Goal: Information Seeking & Learning: Learn about a topic

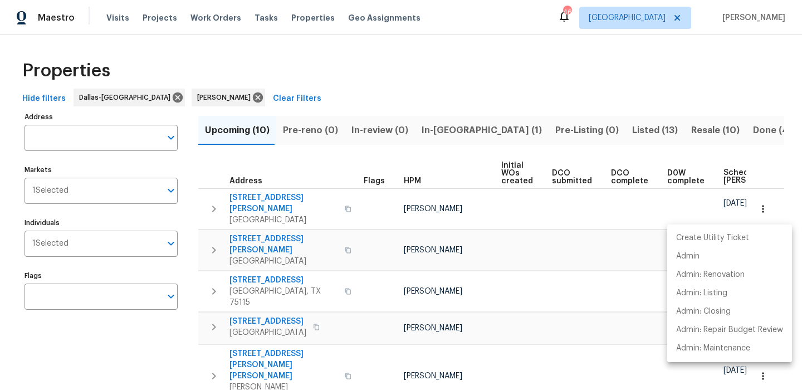
scroll to position [121, 0]
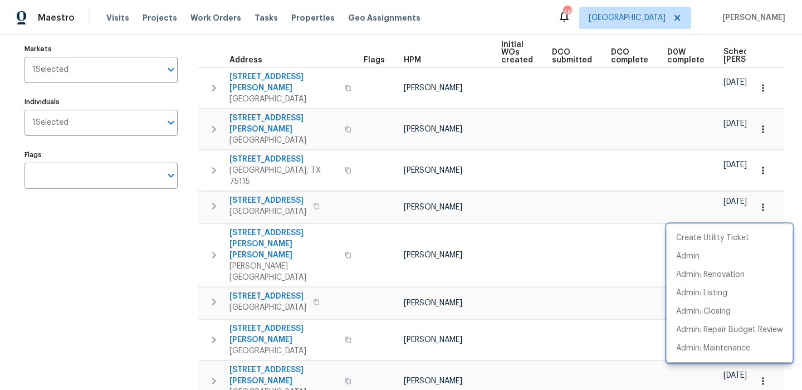
click at [354, 155] on div at bounding box center [401, 195] width 802 height 390
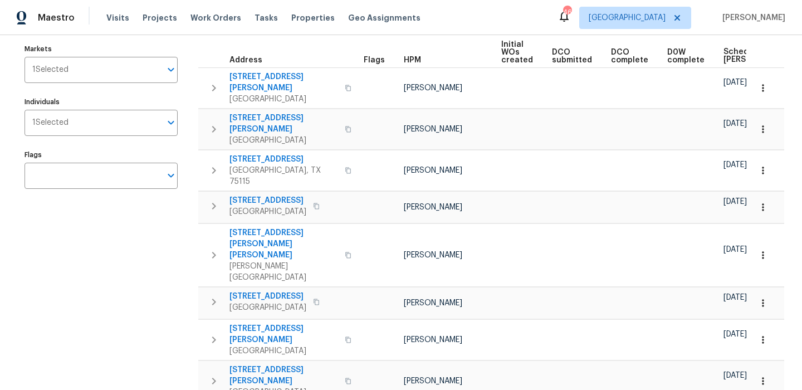
scroll to position [0, 0]
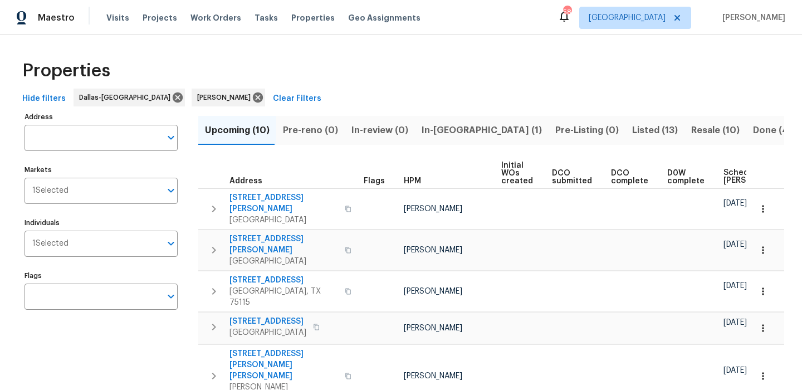
click at [427, 132] on span "In-[GEOGRAPHIC_DATA] (1)" at bounding box center [482, 131] width 120 height 16
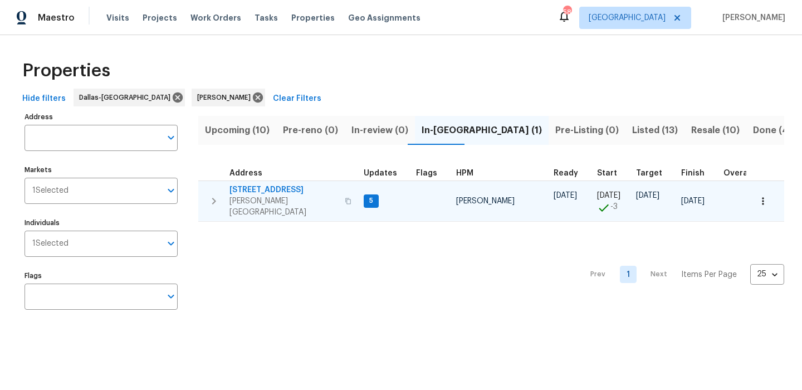
click at [271, 188] on span "251 Green Acres Dr" at bounding box center [283, 189] width 109 height 11
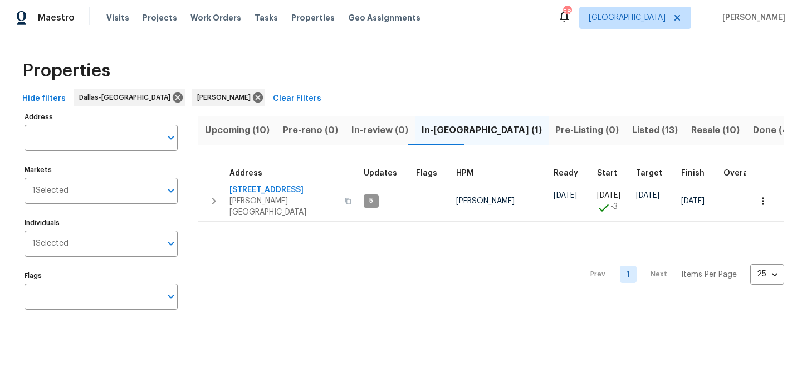
click at [249, 130] on span "Upcoming (10)" at bounding box center [237, 131] width 65 height 16
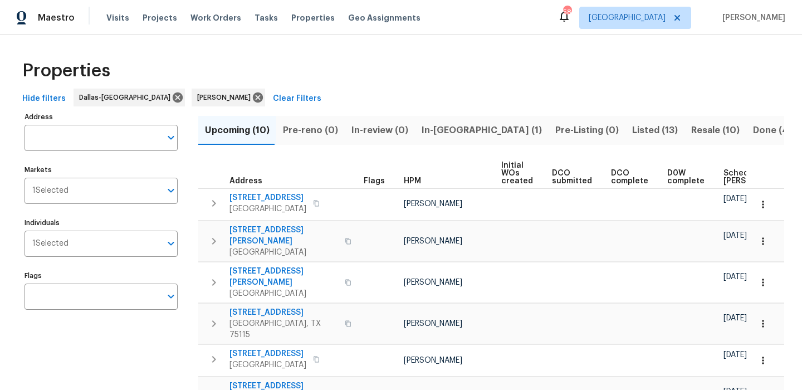
scroll to position [57, 0]
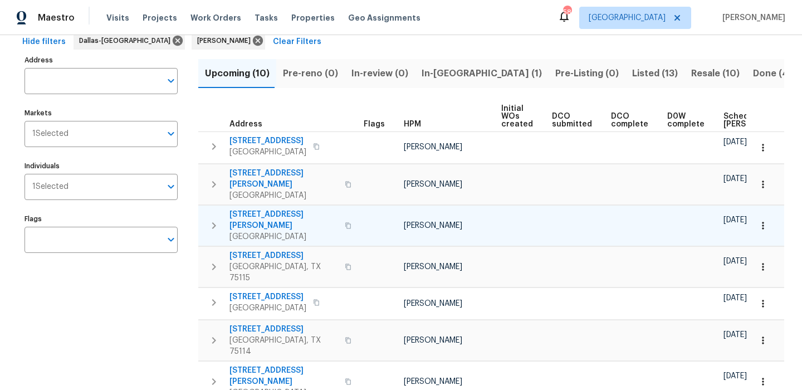
click at [277, 209] on span "1006 Westover Dr" at bounding box center [283, 220] width 109 height 22
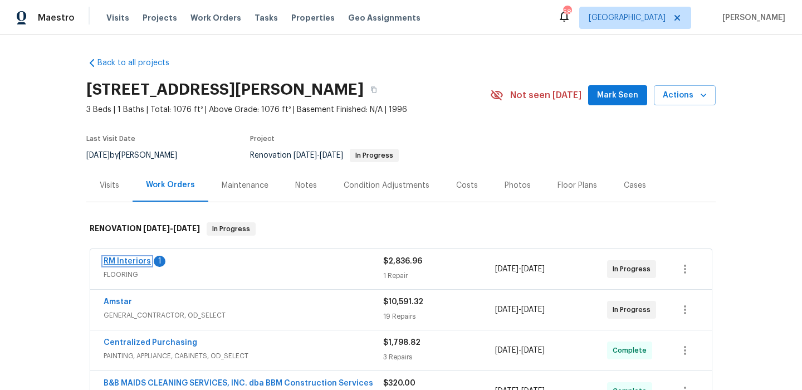
click at [145, 257] on link "RM Interiors" at bounding box center [127, 261] width 47 height 8
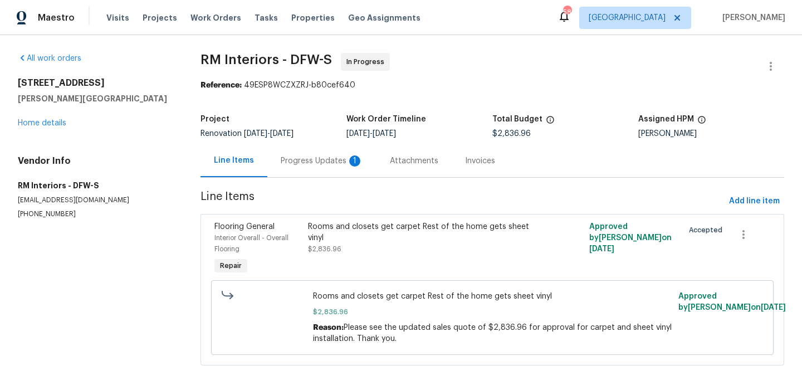
click at [315, 163] on div "Progress Updates 1" at bounding box center [322, 160] width 82 height 11
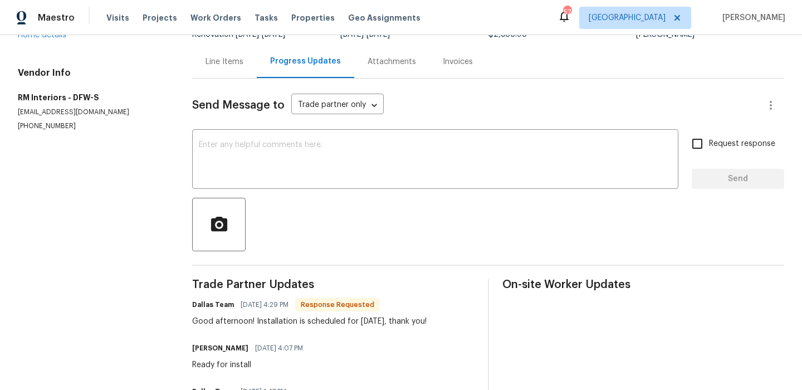
scroll to position [38, 0]
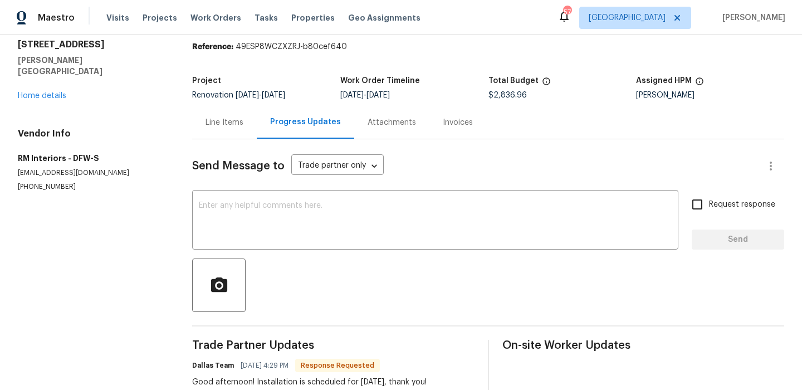
click at [52, 79] on div "251 Green Acres Dr Palmer, TX 75152 Home details" at bounding box center [92, 70] width 148 height 62
click at [52, 92] on link "Home details" at bounding box center [42, 96] width 48 height 8
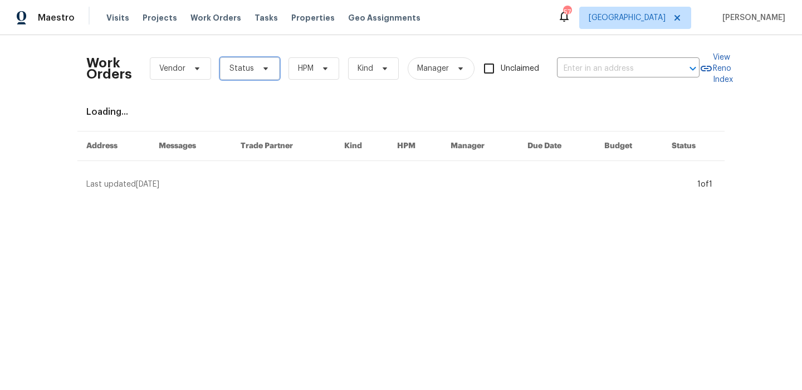
click at [241, 68] on span "Status" at bounding box center [241, 68] width 25 height 11
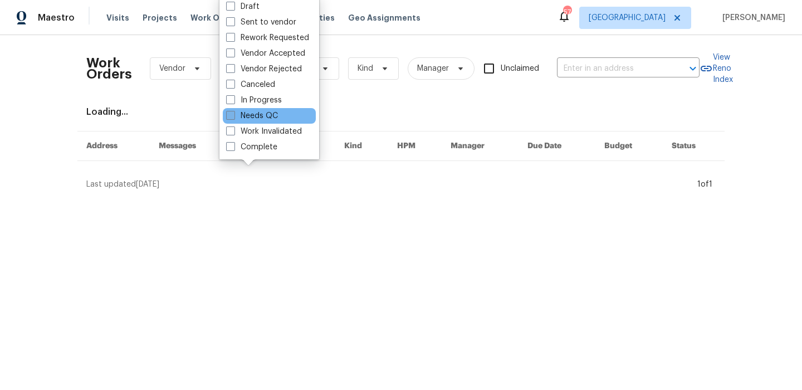
click at [265, 118] on label "Needs QC" at bounding box center [252, 115] width 52 height 11
click at [233, 118] on input "Needs QC" at bounding box center [229, 113] width 7 height 7
checkbox input "true"
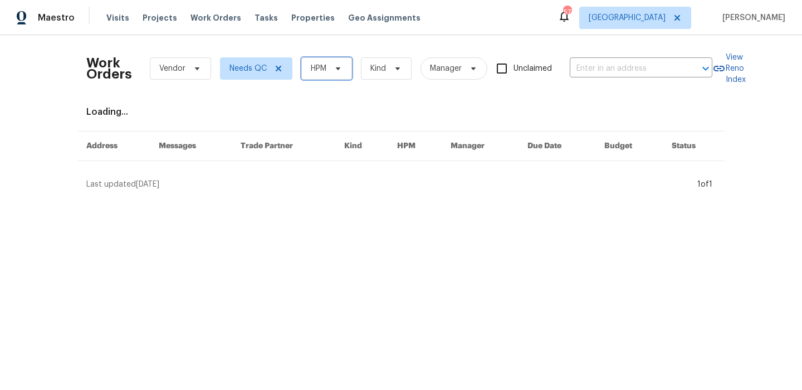
click at [331, 72] on span "HPM" at bounding box center [326, 68] width 51 height 22
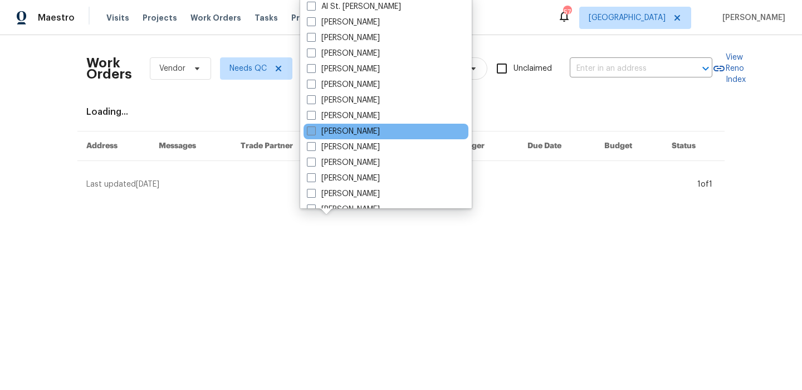
scroll to position [112, 0]
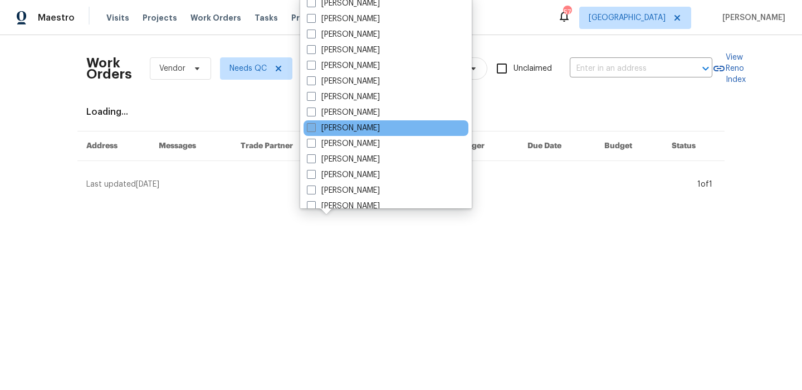
click at [369, 128] on label "[PERSON_NAME]" at bounding box center [343, 128] width 73 height 11
click at [314, 128] on input "[PERSON_NAME]" at bounding box center [310, 126] width 7 height 7
checkbox input "true"
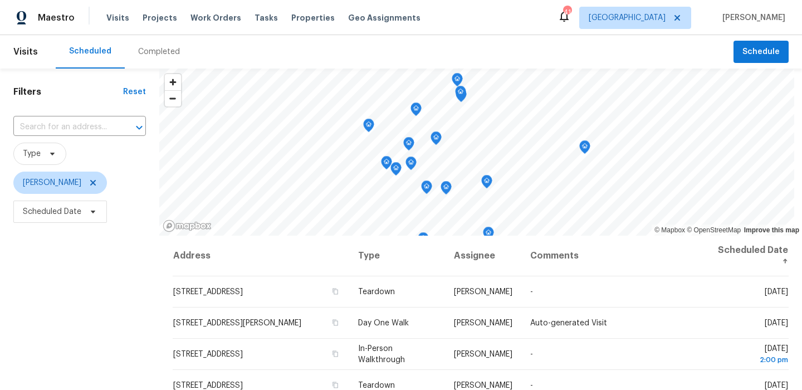
scroll to position [7, 0]
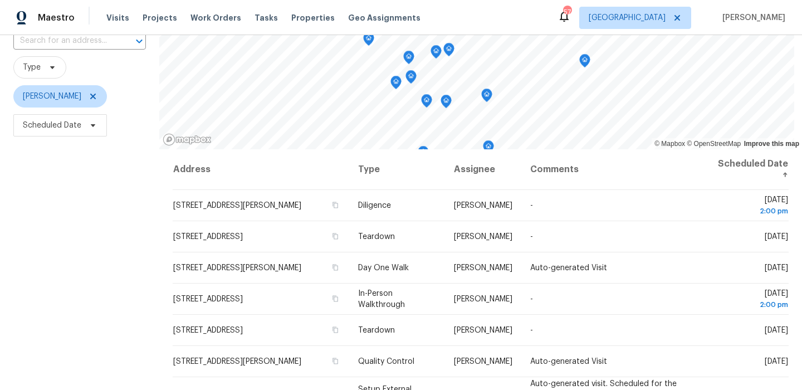
scroll to position [124, 0]
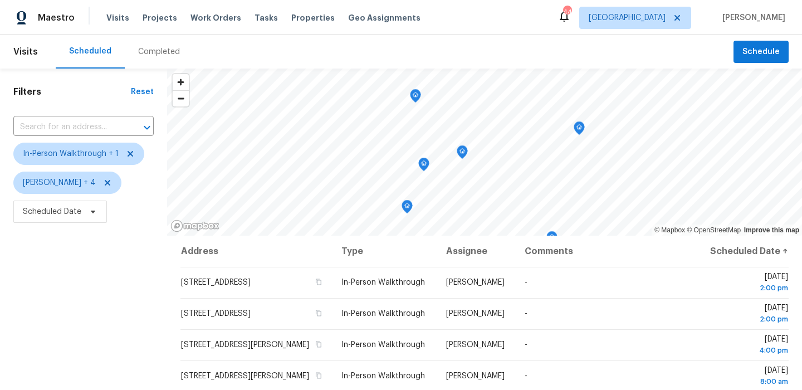
scroll to position [11, 0]
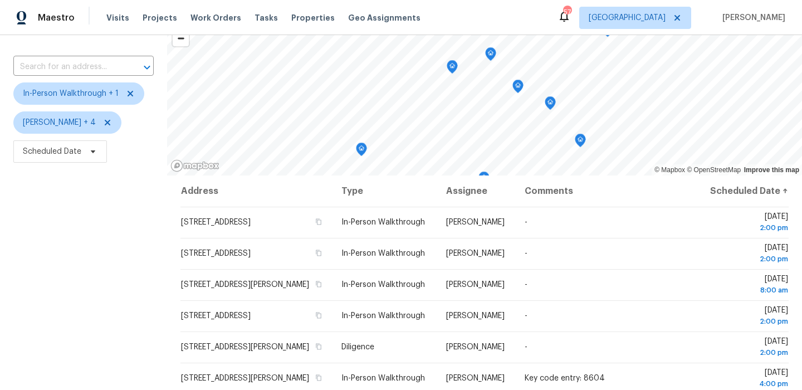
scroll to position [47, 0]
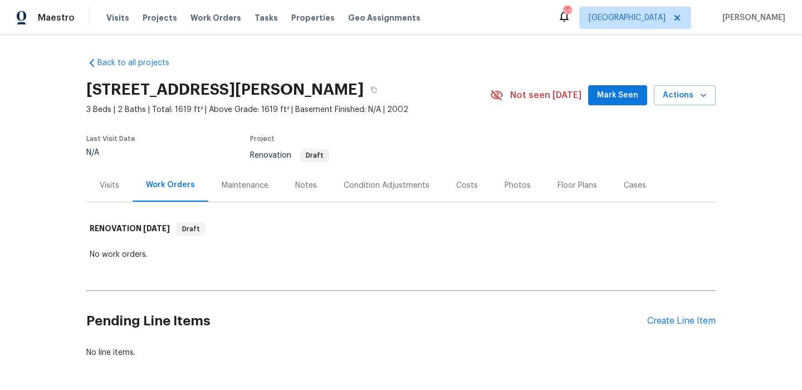
click at [104, 183] on div "Visits" at bounding box center [109, 185] width 19 height 11
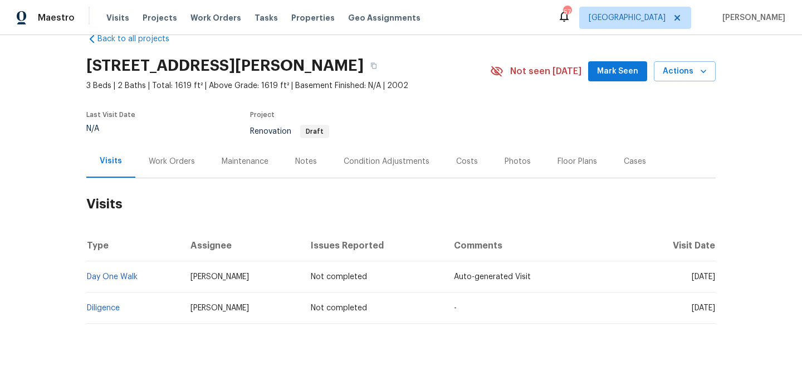
scroll to position [28, 0]
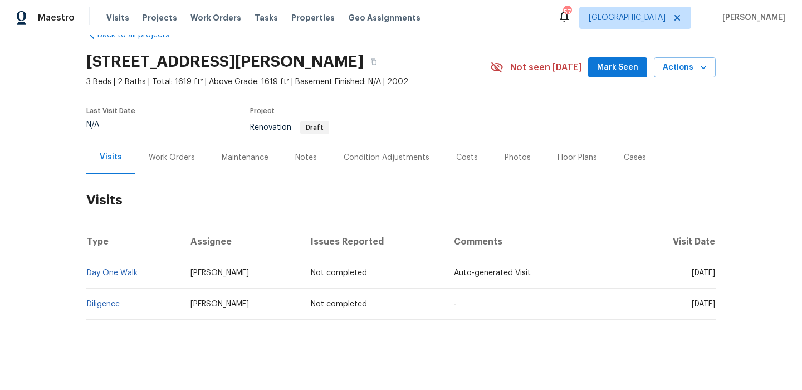
click at [357, 156] on div "Condition Adjustments" at bounding box center [387, 157] width 86 height 11
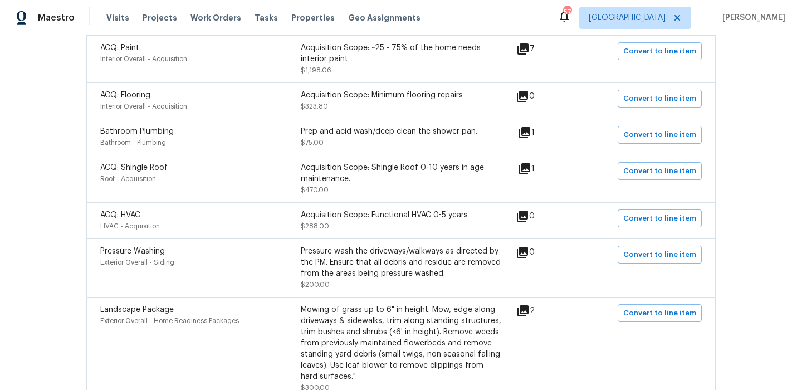
scroll to position [362, 0]
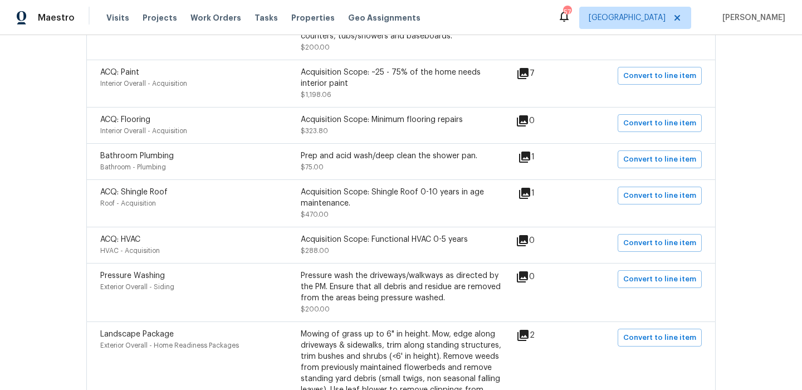
click at [529, 189] on icon at bounding box center [524, 193] width 11 height 11
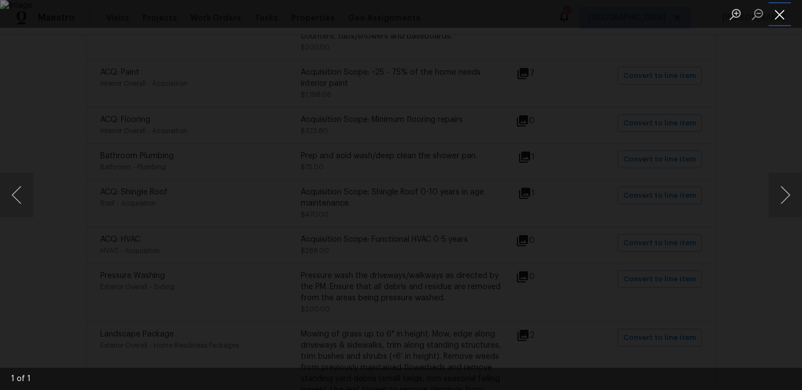
click at [779, 17] on button "Close lightbox" at bounding box center [780, 13] width 22 height 19
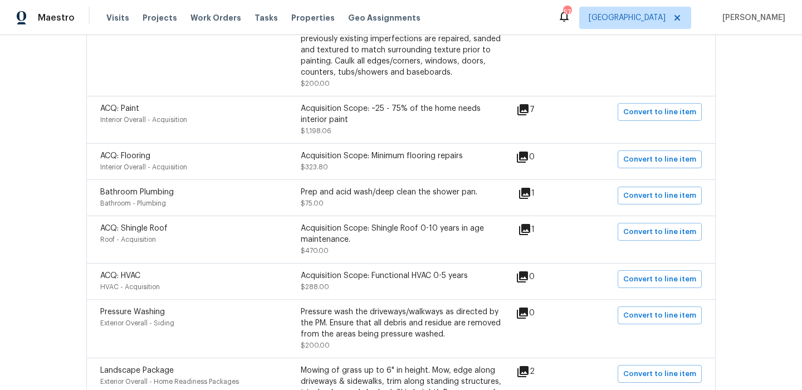
scroll to position [311, 0]
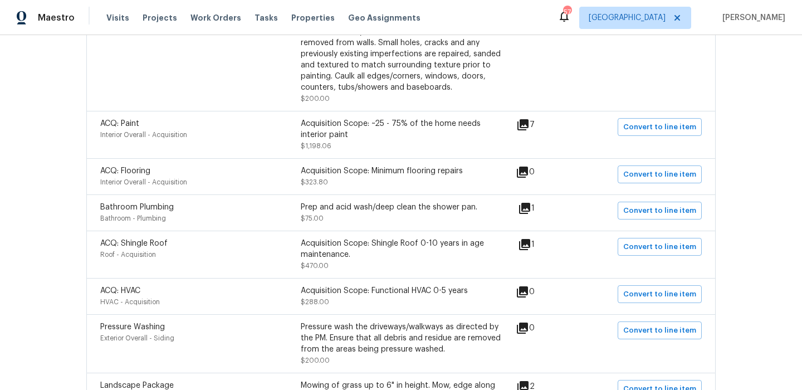
click at [529, 128] on icon at bounding box center [522, 124] width 11 height 11
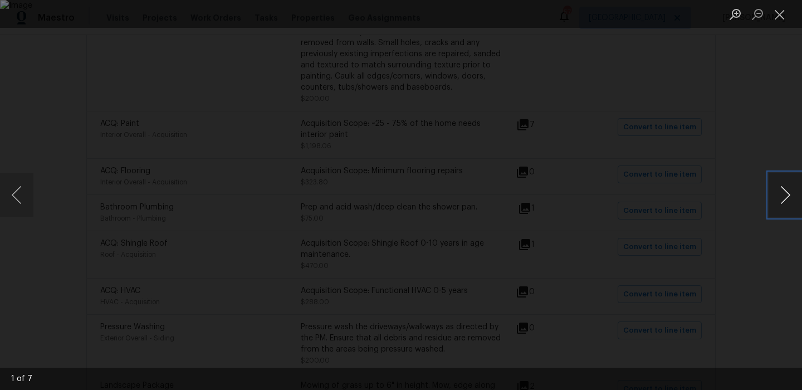
click at [785, 193] on button "Next image" at bounding box center [785, 195] width 33 height 45
click at [785, 194] on button "Next image" at bounding box center [785, 195] width 33 height 45
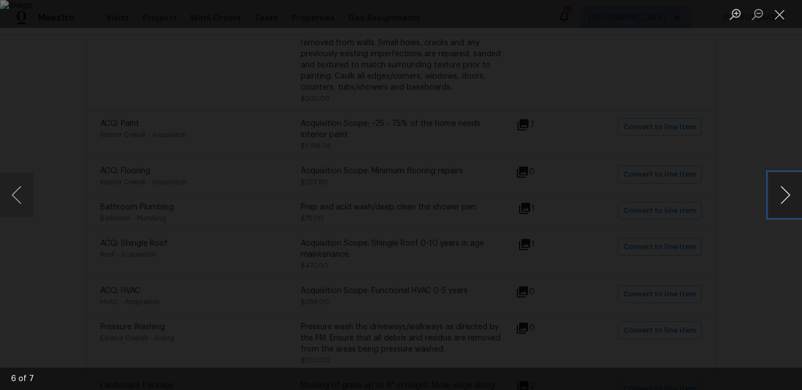
click at [785, 194] on button "Next image" at bounding box center [785, 195] width 33 height 45
click at [783, 18] on button "Close lightbox" at bounding box center [780, 13] width 22 height 19
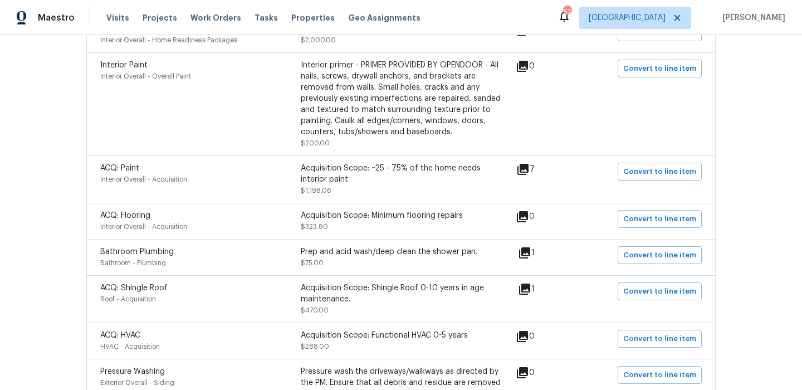
scroll to position [265, 0]
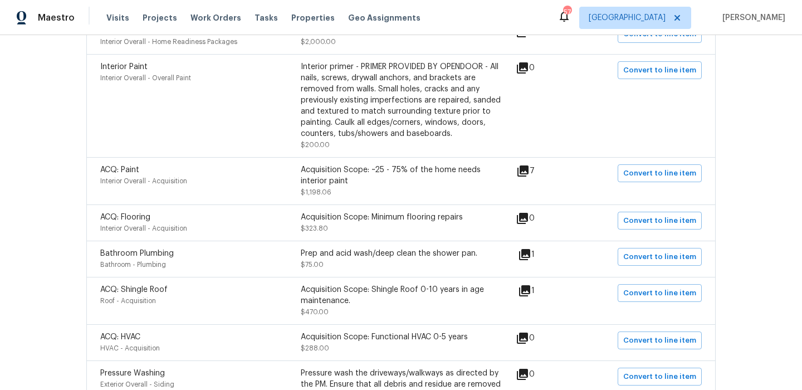
click at [529, 171] on icon at bounding box center [522, 170] width 11 height 11
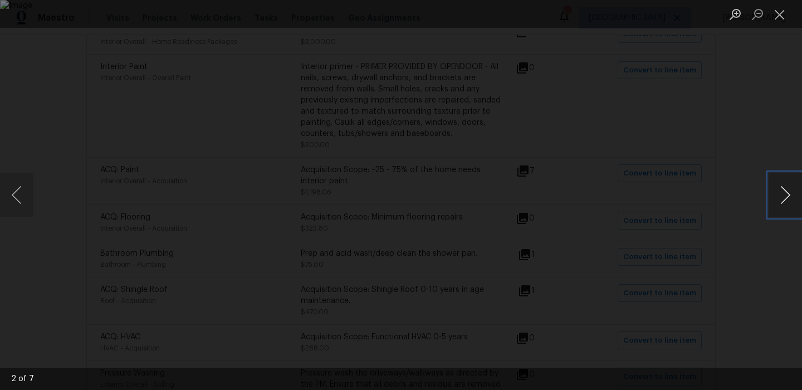
click at [788, 202] on button "Next image" at bounding box center [785, 195] width 33 height 45
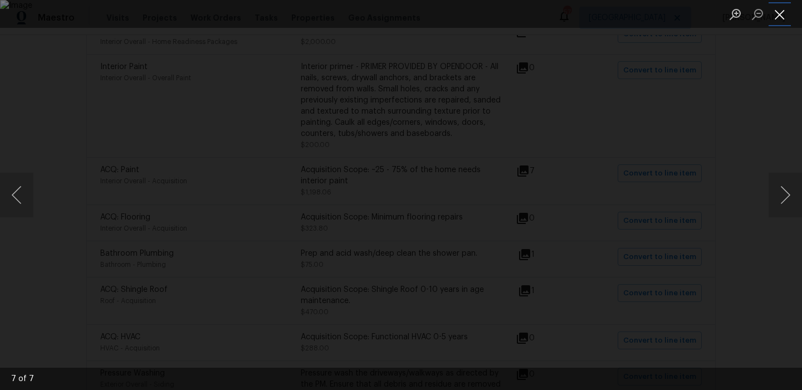
click at [782, 8] on button "Close lightbox" at bounding box center [780, 13] width 22 height 19
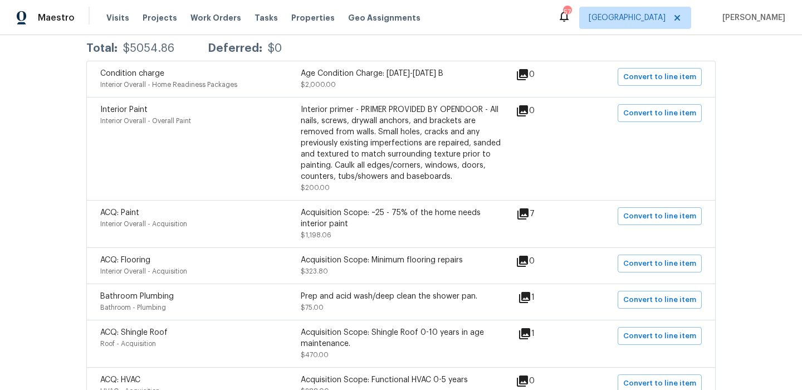
scroll to position [0, 0]
